Goal: Task Accomplishment & Management: Manage account settings

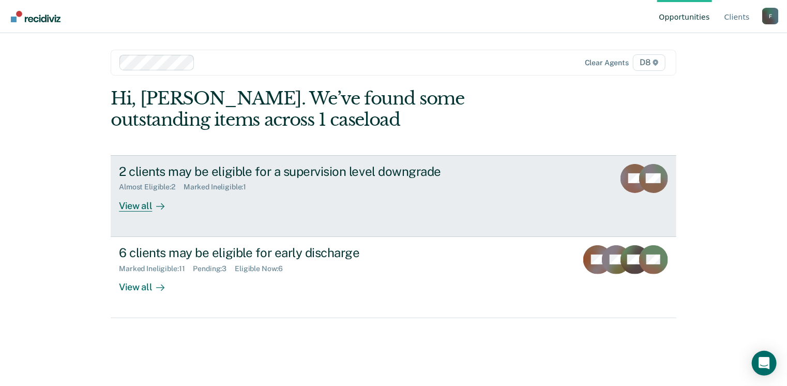
click at [145, 205] on div "View all" at bounding box center [148, 201] width 58 height 20
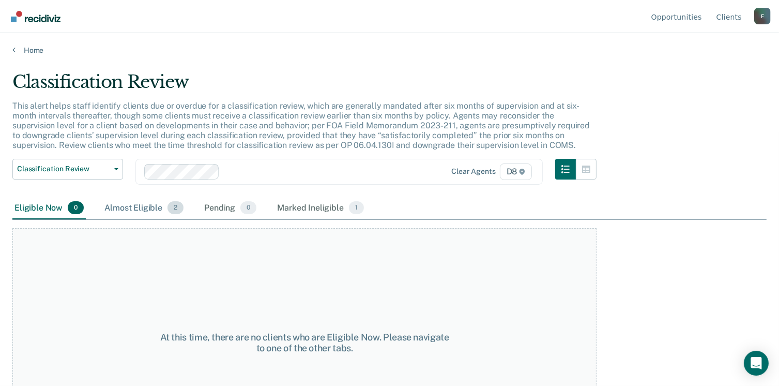
click at [147, 208] on div "Almost Eligible 2" at bounding box center [143, 208] width 83 height 23
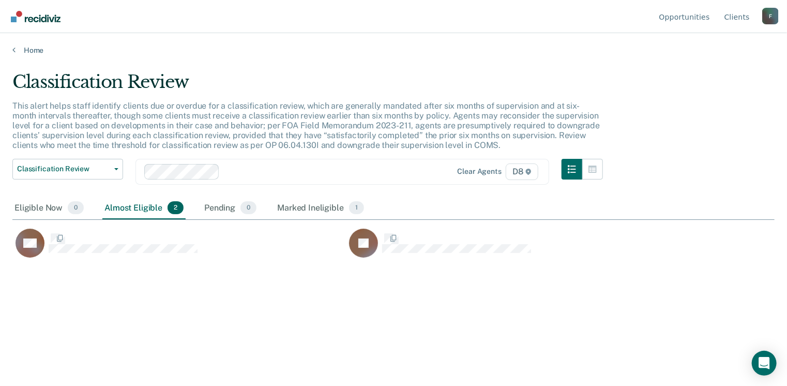
scroll to position [229, 755]
click at [32, 50] on link "Home" at bounding box center [393, 50] width 762 height 9
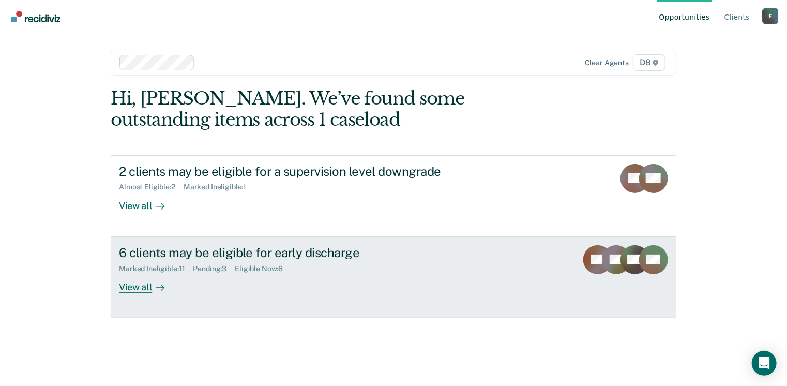
click at [145, 285] on div "View all" at bounding box center [148, 283] width 58 height 20
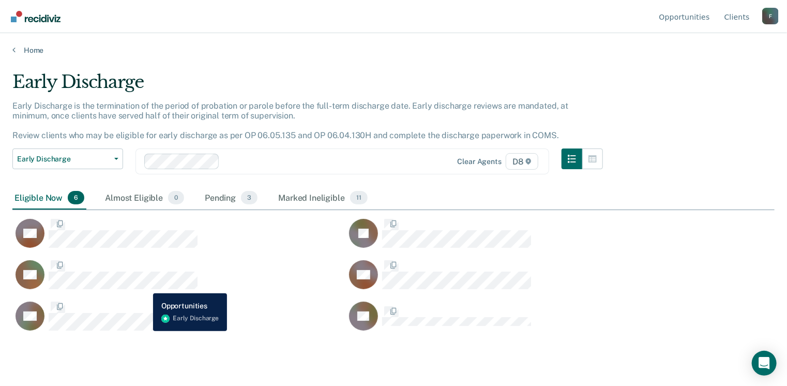
scroll to position [229, 755]
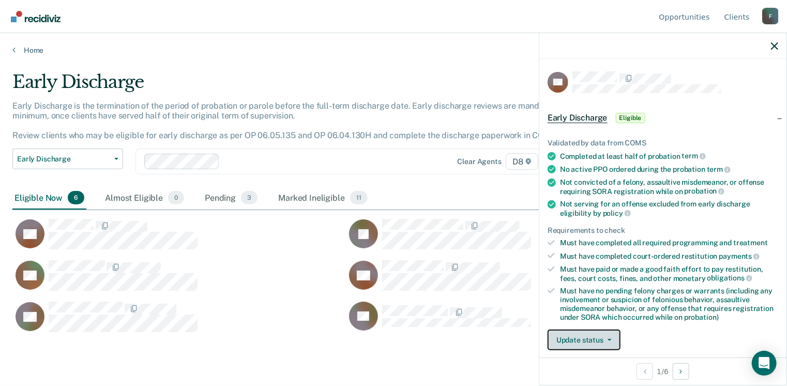
click at [604, 339] on span "button" at bounding box center [608, 340] width 8 height 2
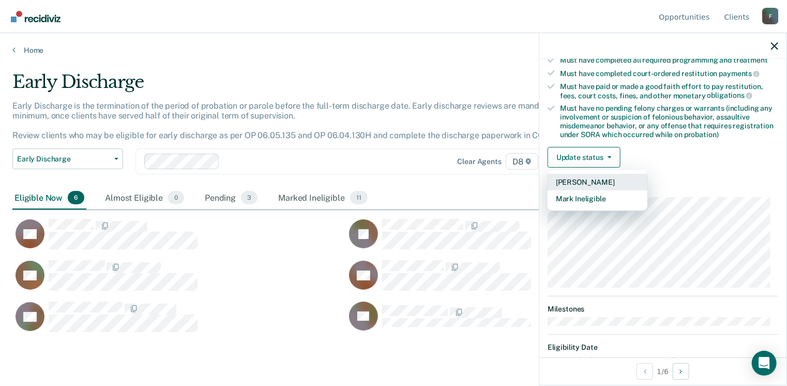
scroll to position [217, 0]
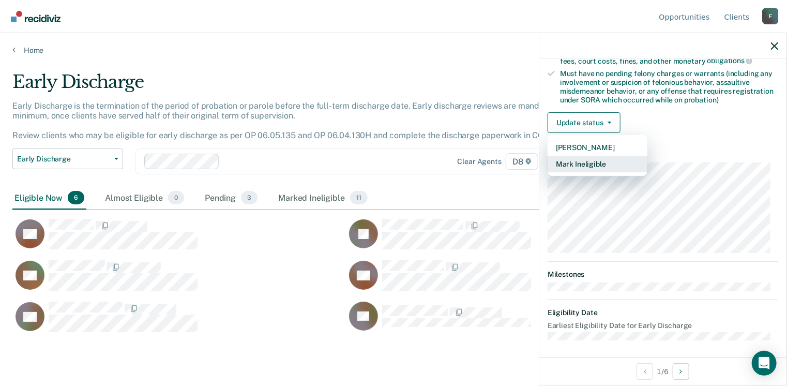
click at [600, 166] on button "Mark Ineligible" at bounding box center [598, 164] width 100 height 17
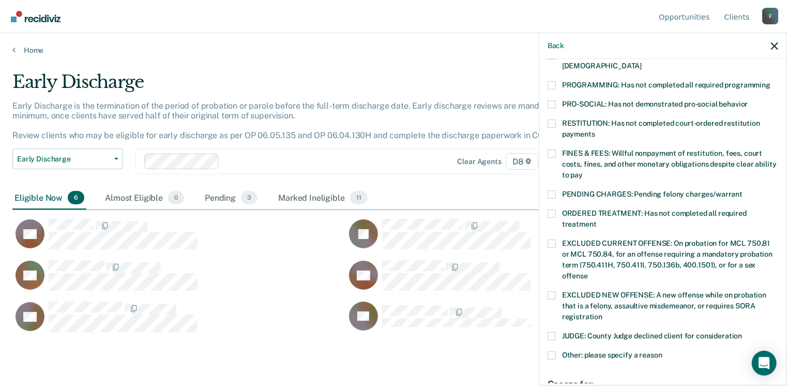
click at [554, 190] on span at bounding box center [552, 194] width 8 height 8
click at [743, 190] on input "PENDING CHARGES: Pending felony charges/warrant" at bounding box center [743, 190] width 0 height 0
click at [554, 190] on span at bounding box center [552, 194] width 8 height 8
click at [743, 190] on input "PENDING CHARGES: Pending felony charges/warrant" at bounding box center [743, 190] width 0 height 0
click at [554, 100] on span at bounding box center [552, 104] width 8 height 8
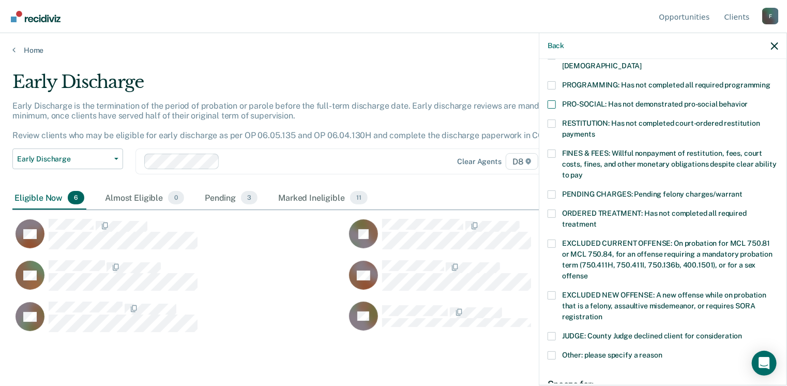
click at [748, 100] on input "PRO-SOCIAL: Has not demonstrated pro-social behavior" at bounding box center [748, 100] width 0 height 0
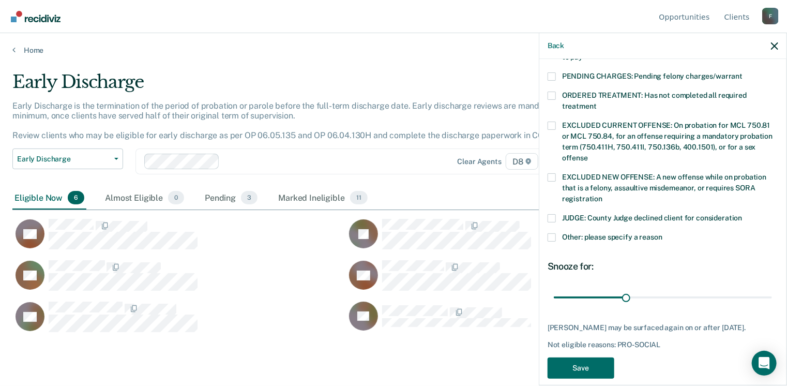
scroll to position [335, 0]
drag, startPoint x: 626, startPoint y: 283, endPoint x: 691, endPoint y: 280, distance: 64.7
type input "60"
click at [691, 289] on input "range" at bounding box center [663, 298] width 218 height 18
click at [594, 357] on button "Save" at bounding box center [581, 367] width 67 height 21
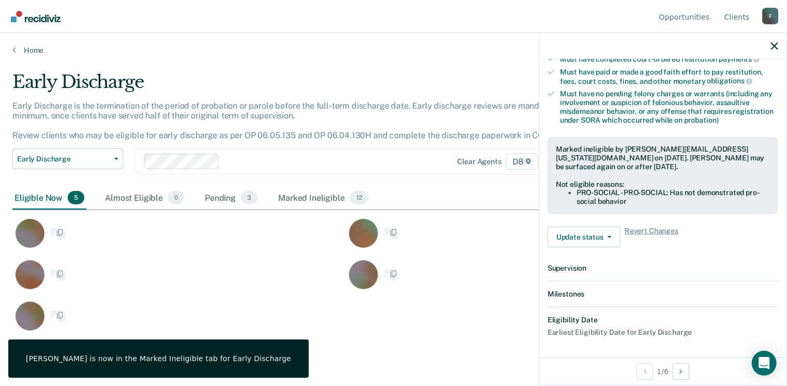
scroll to position [311, 0]
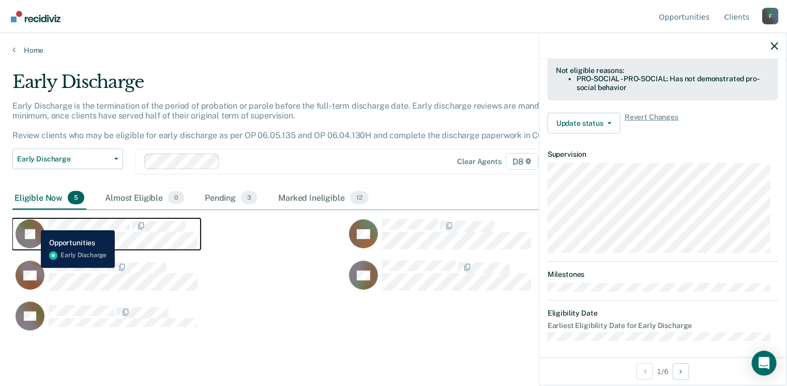
click at [33, 222] on icon "CaseloadOpportunityCell-0845060" at bounding box center [21, 231] width 40 height 43
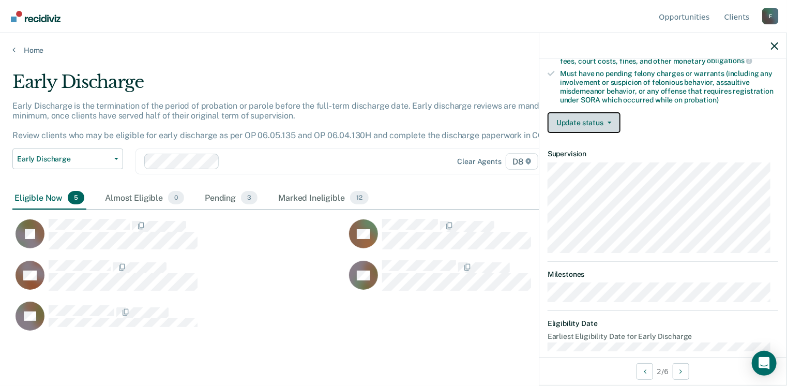
click at [609, 122] on icon "button" at bounding box center [610, 123] width 4 height 2
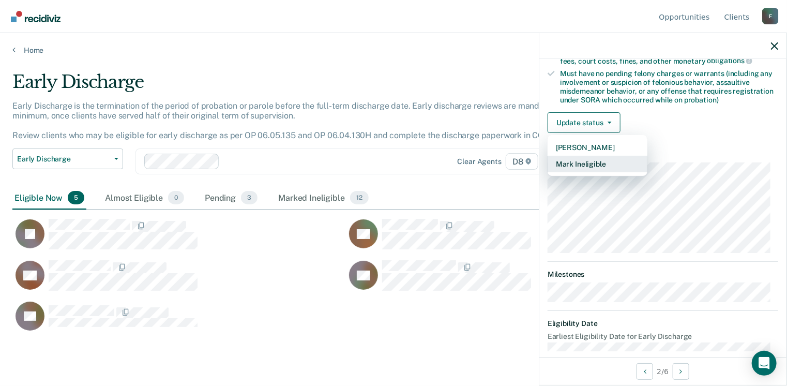
click at [596, 156] on button "Mark Ineligible" at bounding box center [598, 164] width 100 height 17
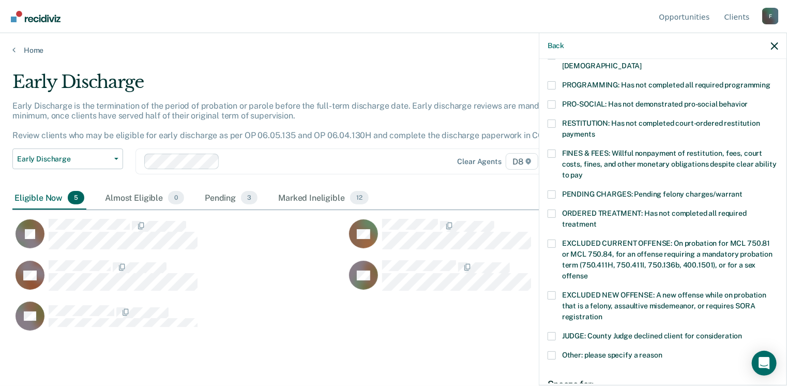
click at [552, 119] on label "RESTITUTION: Has not completed court-ordered restitution payments" at bounding box center [663, 130] width 231 height 22
click at [595, 130] on input "RESTITUTION: Has not completed court-ordered restitution payments" at bounding box center [595, 130] width 0 height 0
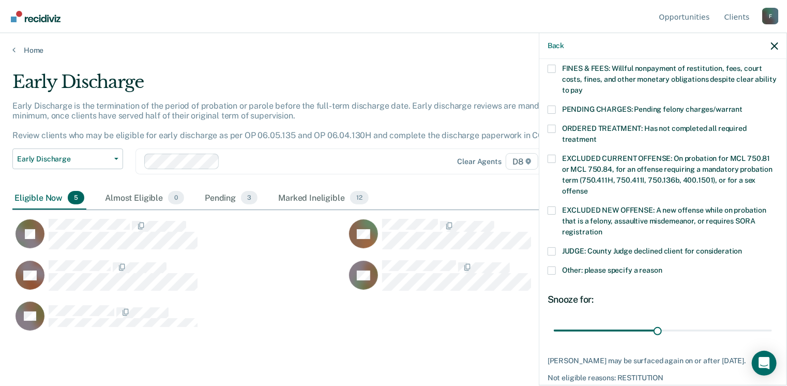
scroll to position [345, 0]
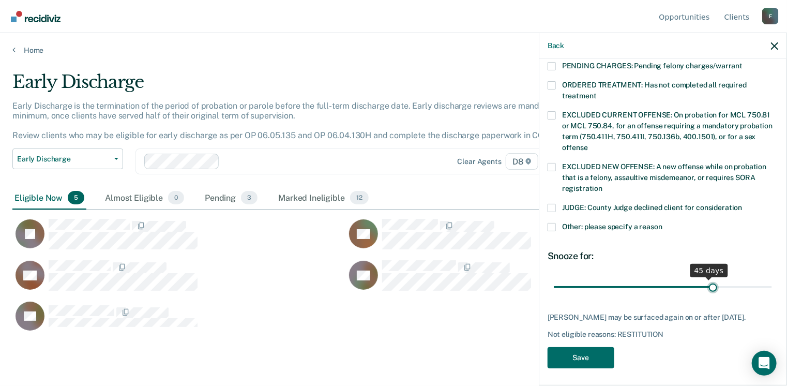
drag, startPoint x: 657, startPoint y: 274, endPoint x: 707, endPoint y: 277, distance: 50.2
type input "46"
click at [707, 278] on input "range" at bounding box center [663, 287] width 218 height 18
click at [594, 355] on button "Save" at bounding box center [581, 357] width 67 height 21
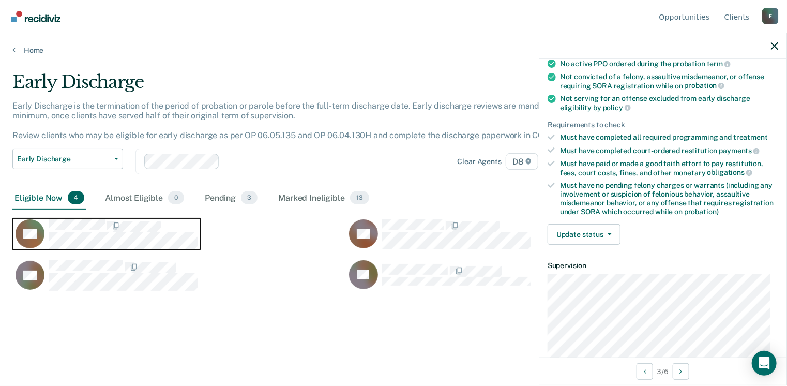
scroll to position [106, 0]
click at [668, 160] on div "Must have paid or made a good faith effort to pay restitution, fees, court cost…" at bounding box center [669, 168] width 218 height 18
click at [679, 164] on div "Must have paid or made a good faith effort to pay restitution, fees, court cost…" at bounding box center [669, 168] width 218 height 18
click at [685, 167] on div "Must have paid or made a good faith effort to pay restitution, fees, court cost…" at bounding box center [669, 168] width 218 height 18
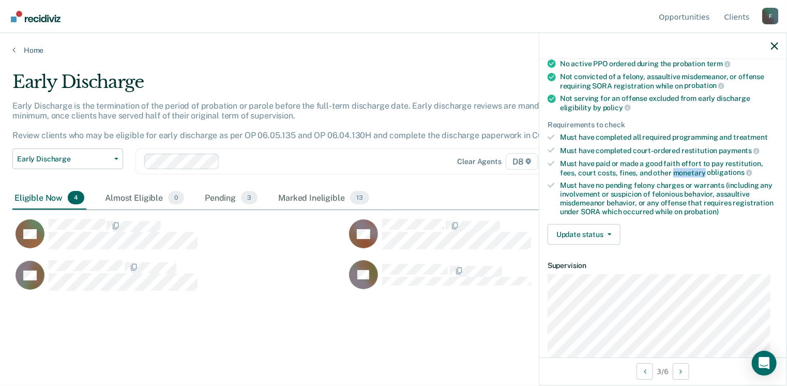
click at [685, 167] on div "Must have paid or made a good faith effort to pay restitution, fees, court cost…" at bounding box center [669, 168] width 218 height 18
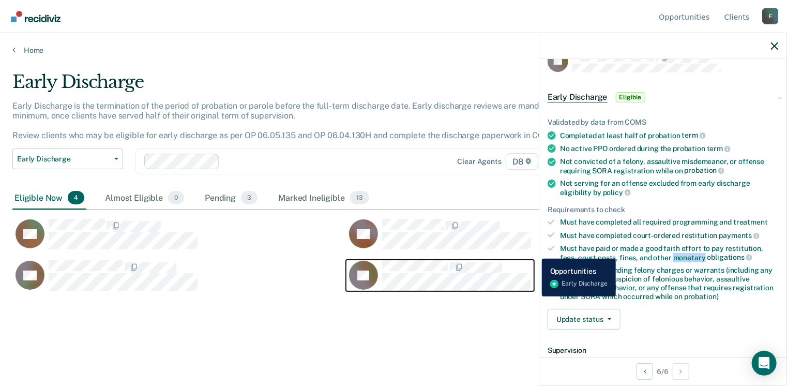
scroll to position [0, 0]
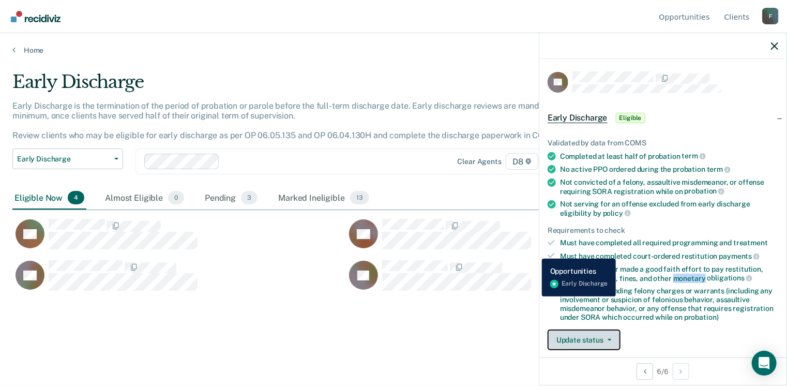
click at [610, 341] on button "Update status" at bounding box center [584, 339] width 73 height 21
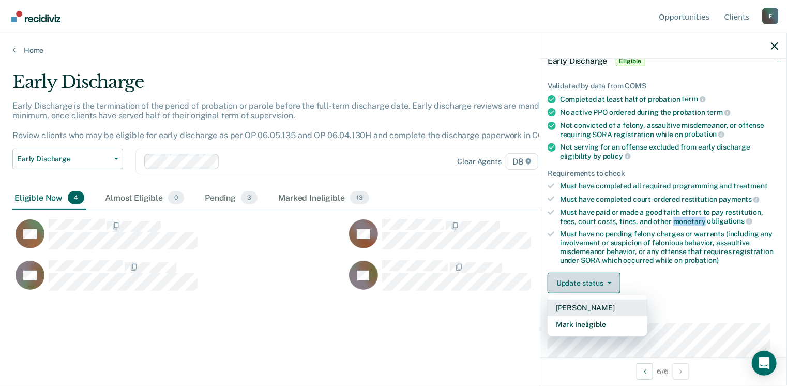
scroll to position [72, 0]
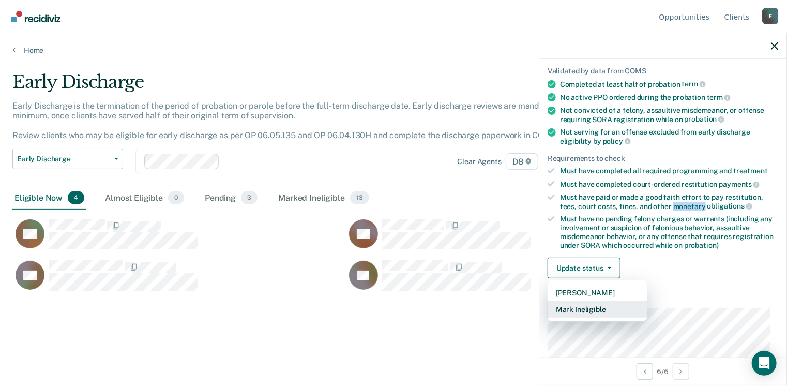
click at [600, 307] on button "Mark Ineligible" at bounding box center [598, 309] width 100 height 17
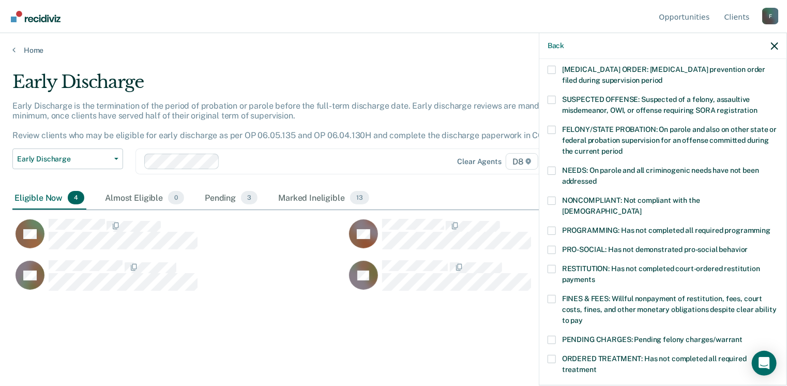
click at [554, 246] on span at bounding box center [552, 250] width 8 height 8
click at [748, 246] on input "PRO-SOCIAL: Has not demonstrated pro-social behavior" at bounding box center [748, 246] width 0 height 0
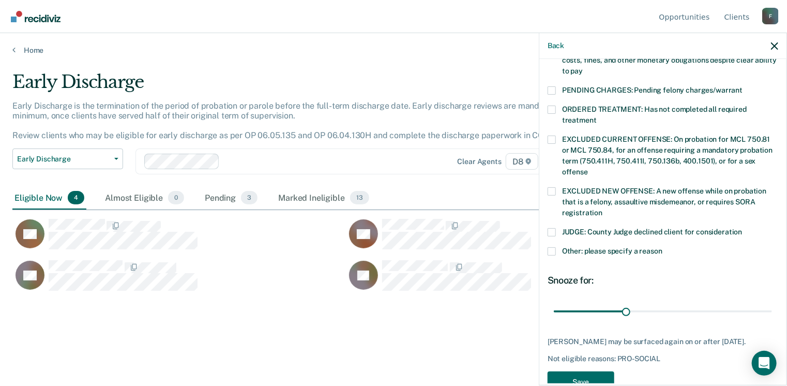
scroll to position [325, 0]
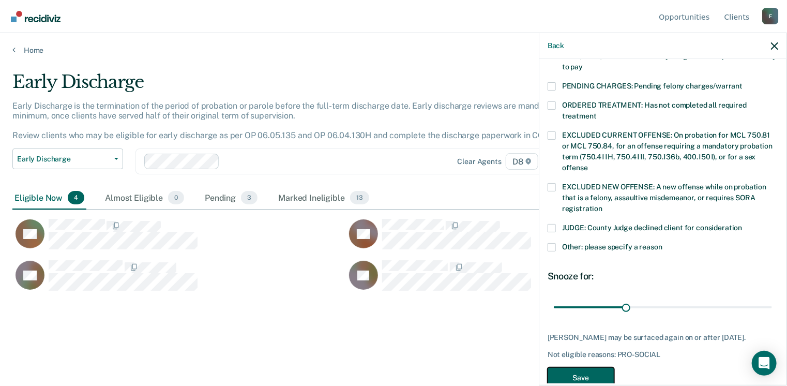
click at [595, 367] on button "Save" at bounding box center [581, 377] width 67 height 21
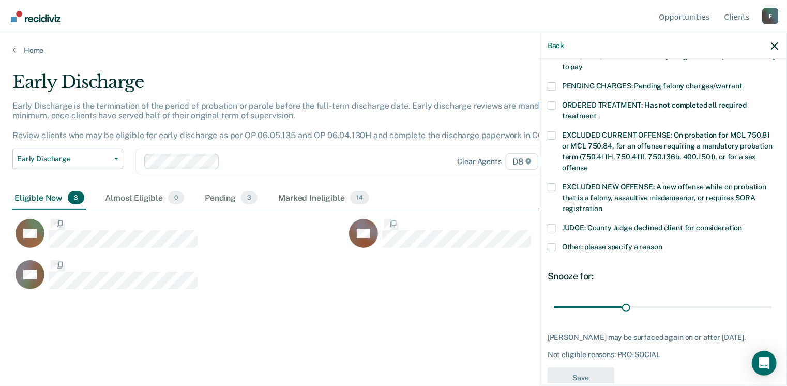
scroll to position [311, 0]
